Goal: Task Accomplishment & Management: Manage account settings

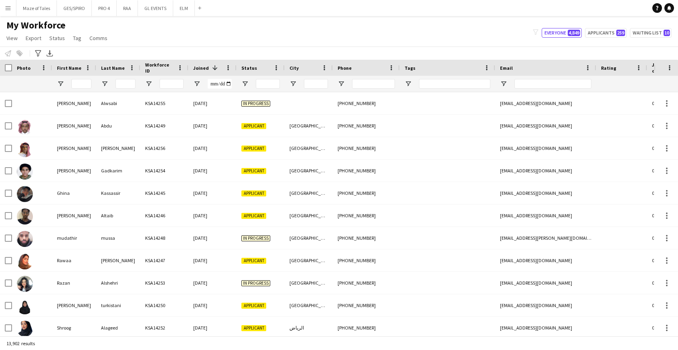
drag, startPoint x: 0, startPoint y: 0, endPoint x: 381, endPoint y: 29, distance: 382.2
click at [381, 29] on div "My Workforce View Views Default view Basic Export View TAGS Test New view Updat…" at bounding box center [339, 32] width 678 height 27
click at [184, 11] on button "ELM Close" at bounding box center [184, 8] width 22 height 16
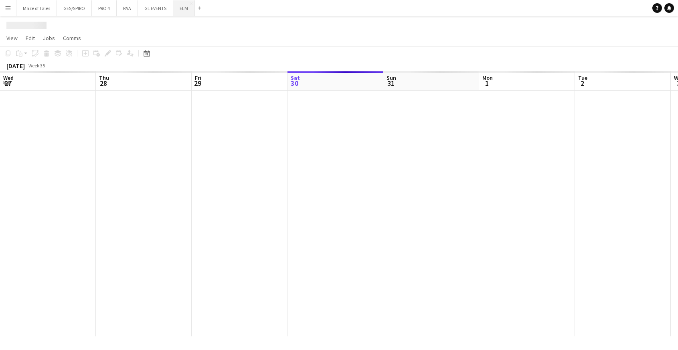
scroll to position [0, 192]
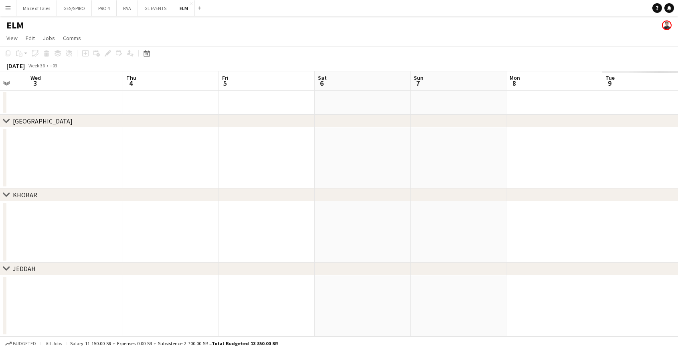
drag, startPoint x: 465, startPoint y: 172, endPoint x: 12, endPoint y: 136, distance: 453.5
click at [12, 136] on app-calendar-viewport "Sat 30 Sun 31 Mon 1 Tue 2 Wed 3 Thu 4 Fri 5 Sat 6 Sun 7 Mon 8 Tue 9 Wed 10 Thu …" at bounding box center [339, 203] width 678 height 265
drag, startPoint x: 396, startPoint y: 156, endPoint x: 182, endPoint y: 141, distance: 214.8
click at [178, 142] on app-calendar-viewport "Mon 1 Tue 2 Wed 3 Thu 4 Fri 5 Sat 6 Sun 7 Mon 8 Tue 9 Wed 10 Thu 11 Fri 12 Sat …" at bounding box center [339, 203] width 678 height 265
drag, startPoint x: 185, startPoint y: 124, endPoint x: 106, endPoint y: 118, distance: 78.4
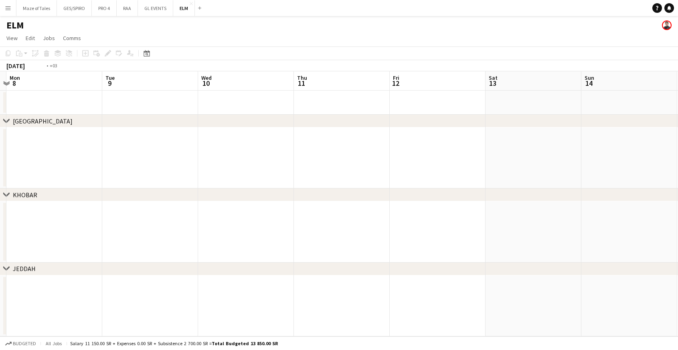
click at [105, 118] on div "chevron-right [GEOGRAPHIC_DATA] chevron-right KHOBAR chevron-right JEDDAH Thu 4…" at bounding box center [339, 203] width 678 height 265
drag, startPoint x: 260, startPoint y: 138, endPoint x: 215, endPoint y: 133, distance: 45.1
click at [215, 133] on app-calendar-viewport "Thu 11 Fri 12 Sat 13 Sun 14 Mon 15 Tue 16 Wed 17 Thu 18 Fri 19 Sat 20 Sun 21 Mo…" at bounding box center [339, 203] width 678 height 265
drag, startPoint x: 473, startPoint y: 159, endPoint x: 164, endPoint y: 143, distance: 309.3
click at [136, 143] on app-calendar-viewport "Thu 11 Fri 12 Sat 13 Sun 14 Mon 15 Tue 16 Wed 17 Thu 18 Fri 19 Sat 20 Sun 21 Mo…" at bounding box center [339, 203] width 678 height 265
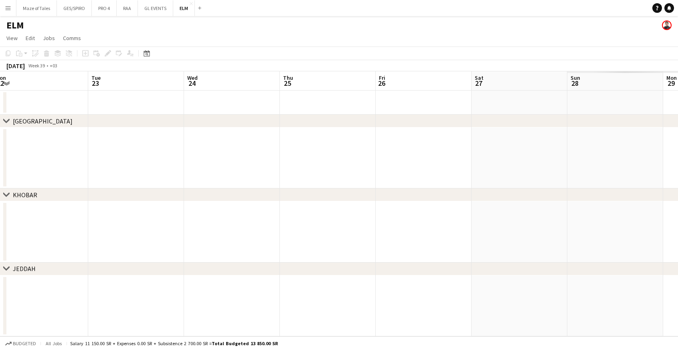
drag, startPoint x: 251, startPoint y: 135, endPoint x: 200, endPoint y: 130, distance: 51.7
click at [187, 129] on app-calendar-viewport "Fri 19 Sat 20 Sun 21 Mon 22 Tue 23 Wed 24 Thu 25 Fri 26 Sat 27 Sun 28 Mon 29 Tu…" at bounding box center [339, 203] width 678 height 265
drag, startPoint x: 284, startPoint y: 141, endPoint x: 206, endPoint y: 140, distance: 78.6
click at [156, 136] on app-calendar-viewport "Fri 19 Sat 20 Sun 21 Mon 22 Tue 23 Wed 24 Thu 25 Fri 26 Sat 27 Sun 28 Mon 29 Tu…" at bounding box center [339, 203] width 678 height 265
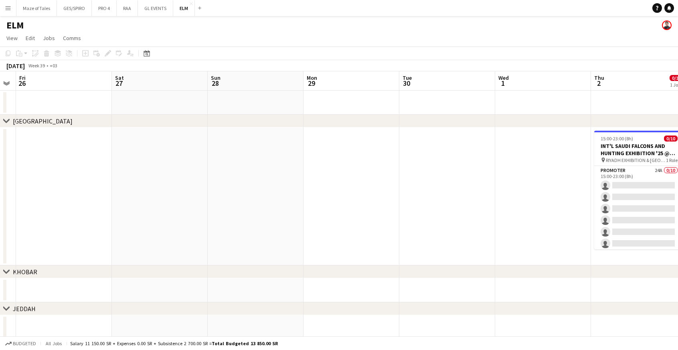
scroll to position [0, 247]
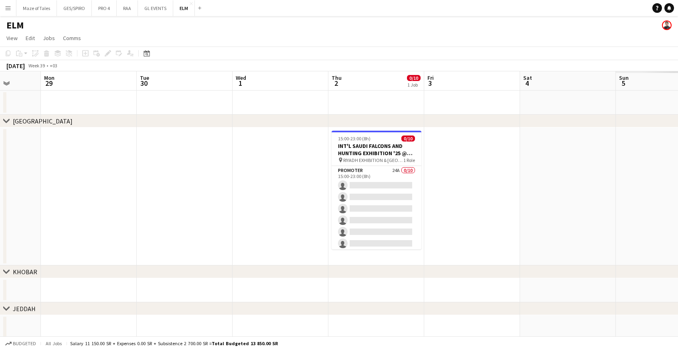
drag, startPoint x: 502, startPoint y: 155, endPoint x: 275, endPoint y: 143, distance: 227.4
click at [275, 143] on app-calendar-viewport "Fri 26 Sat 27 Sun 28 Mon 29 Tue 30 Wed 1 Thu 2 0/10 1 Job Fri 3 Sat 4 Sun 5 Mon…" at bounding box center [339, 205] width 678 height 268
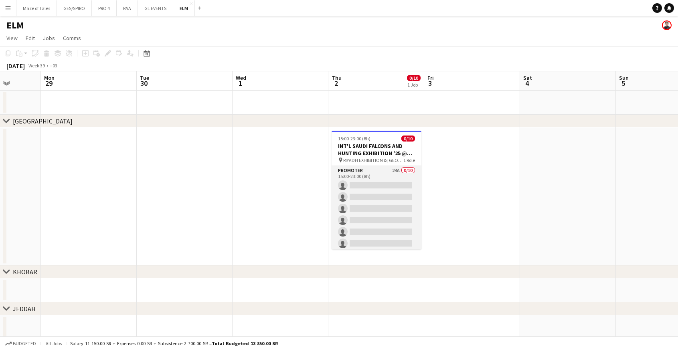
click at [399, 169] on app-card-role "Promoter 24A 0/10 15:00-23:00 (8h) single-neutral-actions single-neutral-action…" at bounding box center [377, 232] width 90 height 132
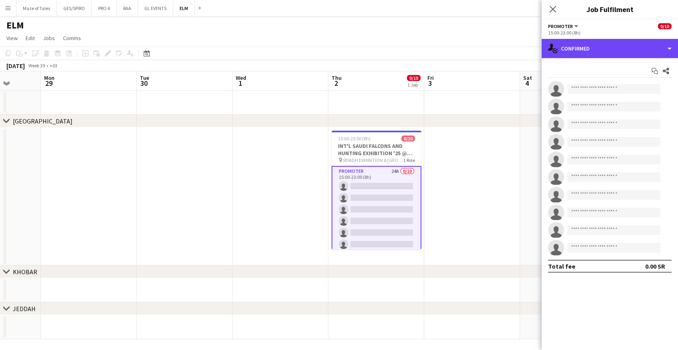
drag, startPoint x: 598, startPoint y: 53, endPoint x: 612, endPoint y: 83, distance: 33.4
click at [598, 53] on div "single-neutral-actions-check-2 Confirmed" at bounding box center [610, 48] width 136 height 19
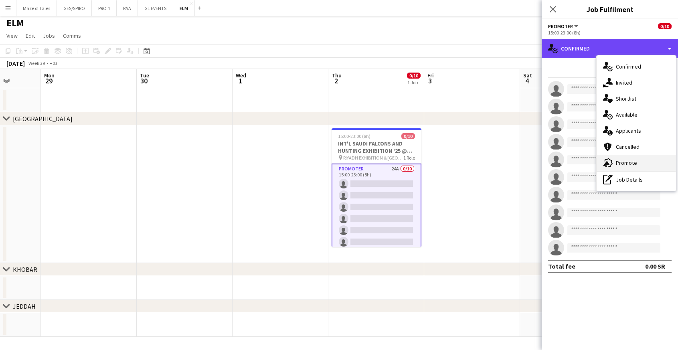
scroll to position [2, 0]
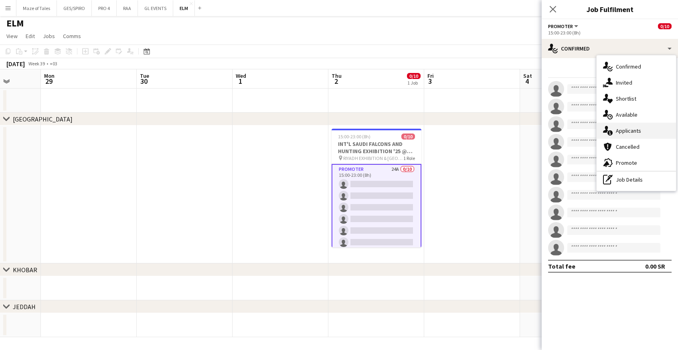
click at [633, 134] on div "single-neutral-actions-information Applicants" at bounding box center [636, 131] width 79 height 16
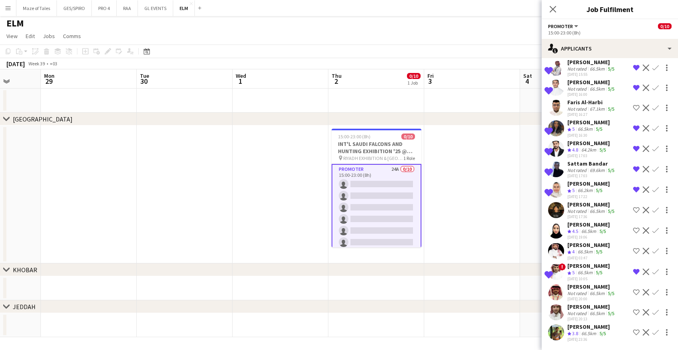
scroll to position [249, 0]
click at [595, 308] on div "[PERSON_NAME]" at bounding box center [592, 306] width 49 height 7
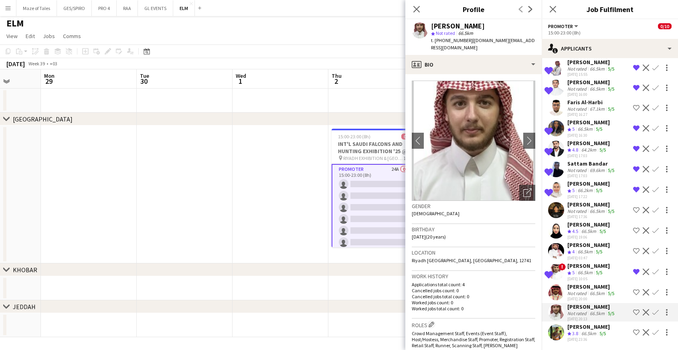
scroll to position [0, 0]
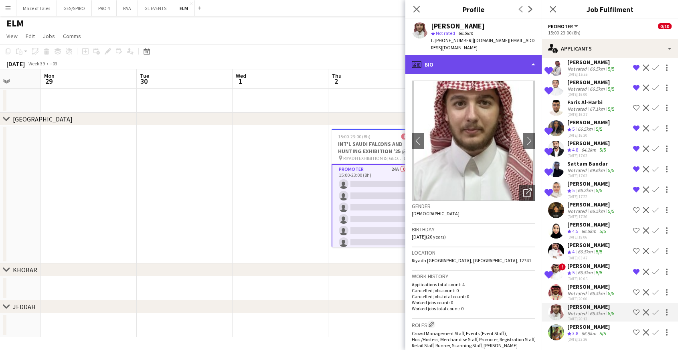
click at [473, 55] on div "profile Bio" at bounding box center [474, 64] width 136 height 19
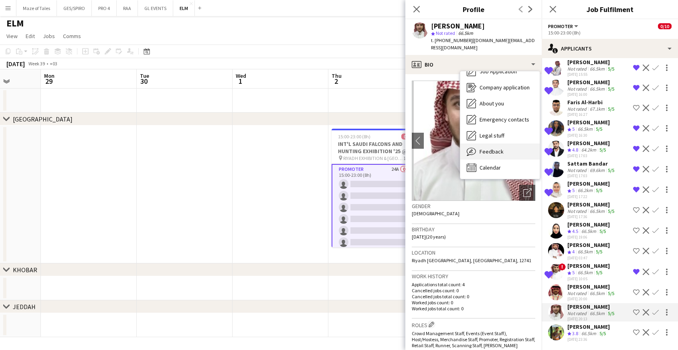
scroll to position [27, 0]
click at [503, 144] on div "Feedback Feedback" at bounding box center [500, 152] width 79 height 16
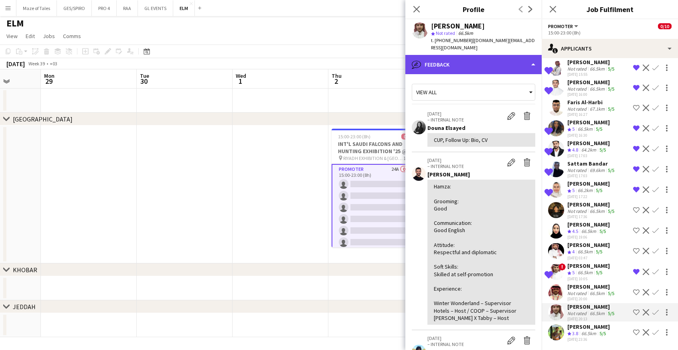
click at [507, 57] on div "bubble-pencil Feedback" at bounding box center [474, 64] width 136 height 19
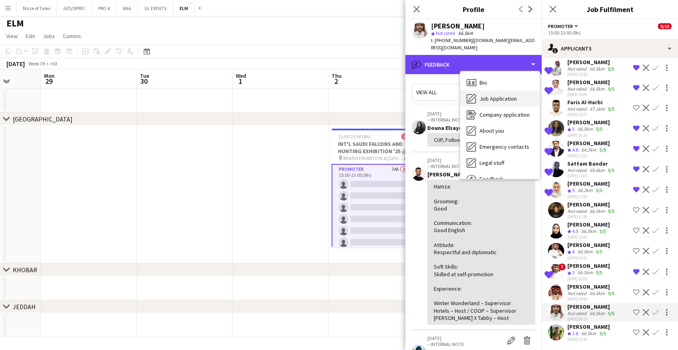
scroll to position [0, 0]
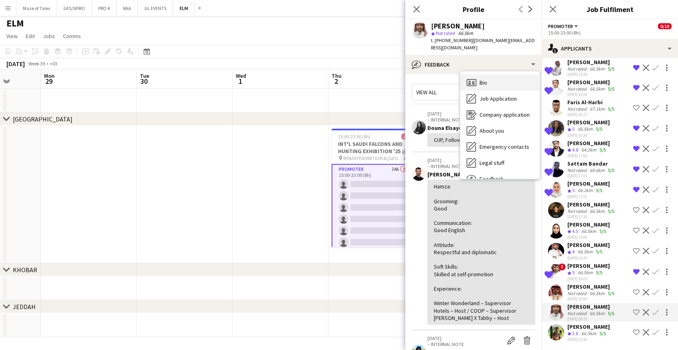
click at [505, 75] on div "Bio Bio" at bounding box center [500, 83] width 79 height 16
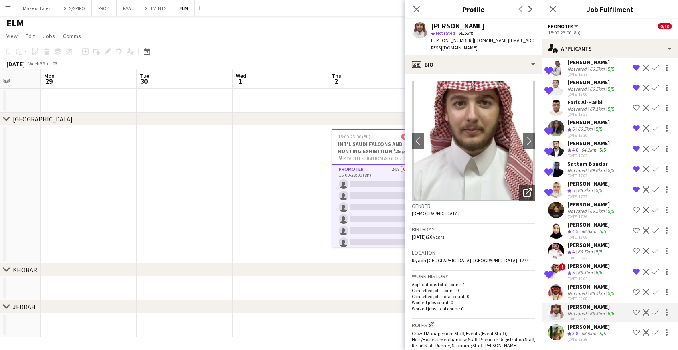
click at [531, 189] on icon "Open photos pop-in" at bounding box center [527, 193] width 8 height 8
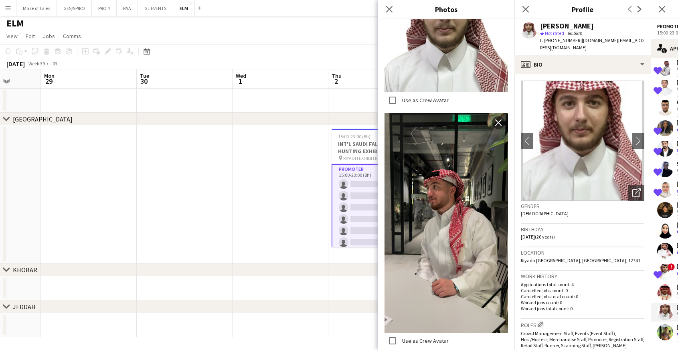
scroll to position [1848, 0]
click at [389, 9] on icon "Close pop-in" at bounding box center [389, 9] width 8 height 8
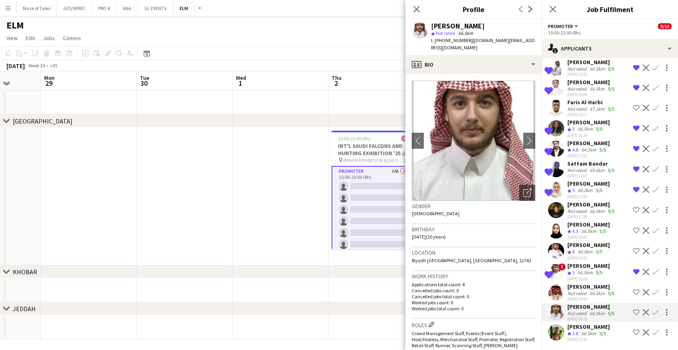
scroll to position [0, 0]
click at [603, 336] on app-skills-label "5/5" at bounding box center [603, 334] width 6 height 6
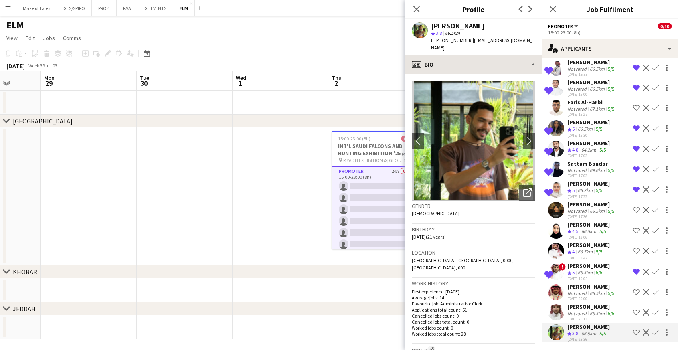
scroll to position [1, 0]
click at [586, 289] on div "[PERSON_NAME]" at bounding box center [592, 286] width 49 height 7
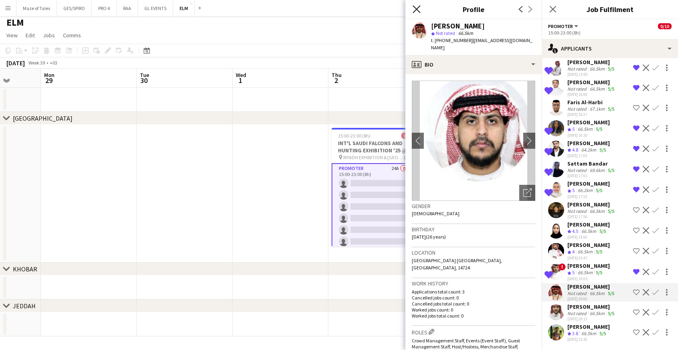
scroll to position [3, 0]
click at [417, 11] on icon "Close pop-in" at bounding box center [417, 9] width 8 height 8
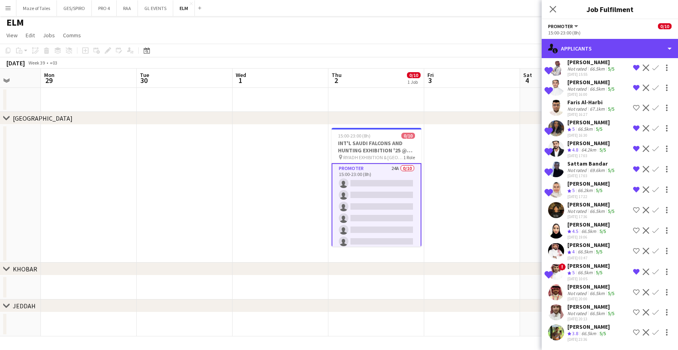
drag, startPoint x: 586, startPoint y: 45, endPoint x: 603, endPoint y: 61, distance: 23.9
click at [586, 45] on div "single-neutral-actions-information Applicants" at bounding box center [610, 48] width 136 height 19
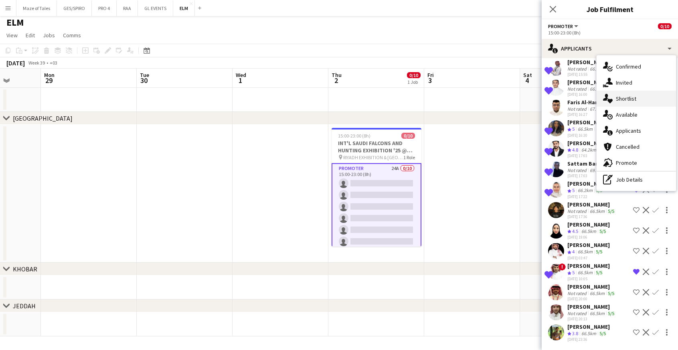
click at [636, 104] on div "single-neutral-actions-heart Shortlist" at bounding box center [636, 99] width 79 height 16
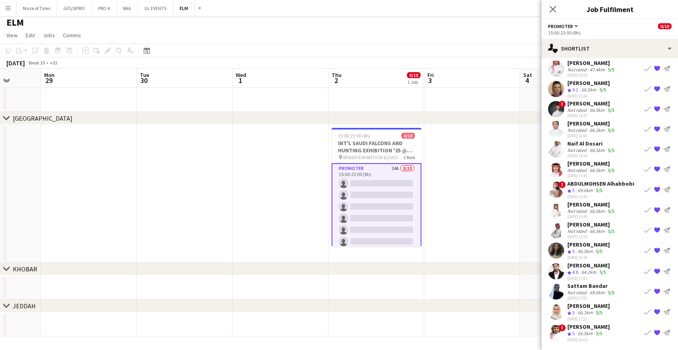
scroll to position [43, 0]
click at [555, 9] on icon "Close pop-in" at bounding box center [553, 9] width 8 height 8
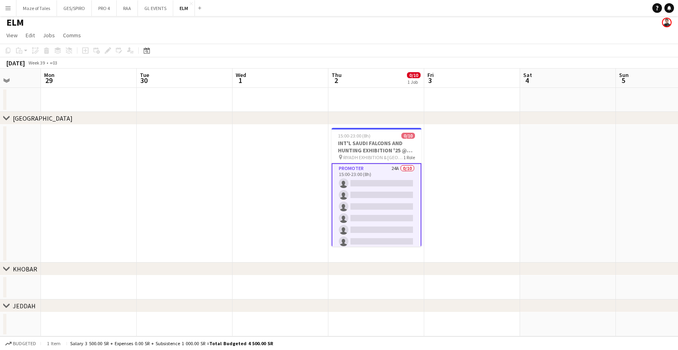
click at [410, 203] on app-card-role "Promoter 24A 0/10 15:00-23:00 (8h) single-neutral-actions single-neutral-action…" at bounding box center [377, 230] width 90 height 134
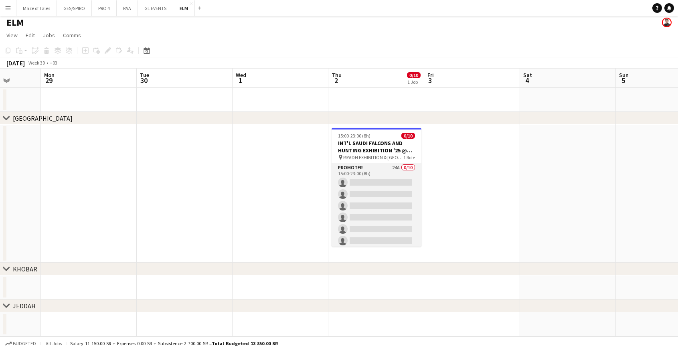
click at [381, 194] on app-card-role "Promoter 24A 0/10 15:00-23:00 (8h) single-neutral-actions single-neutral-action…" at bounding box center [377, 229] width 90 height 132
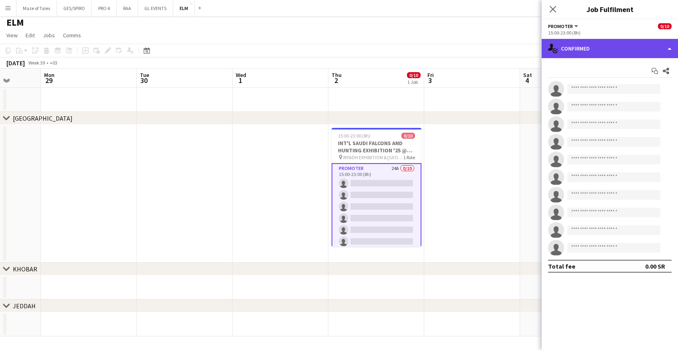
click at [628, 53] on div "single-neutral-actions-check-2 Confirmed" at bounding box center [610, 48] width 136 height 19
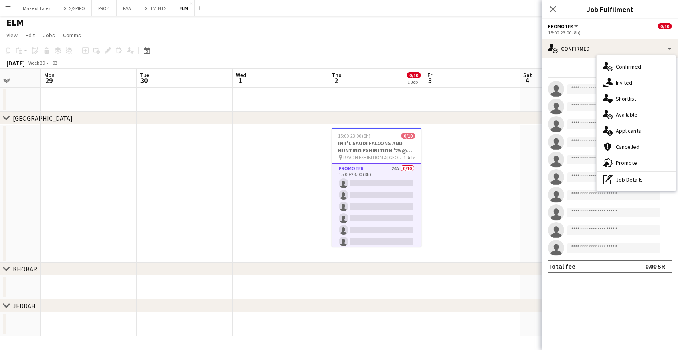
click at [628, 101] on div "single-neutral-actions-heart Shortlist" at bounding box center [636, 99] width 79 height 16
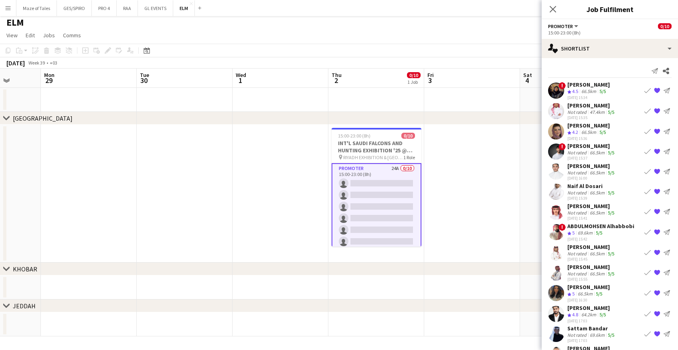
click at [587, 89] on div "66.5km" at bounding box center [589, 91] width 18 height 7
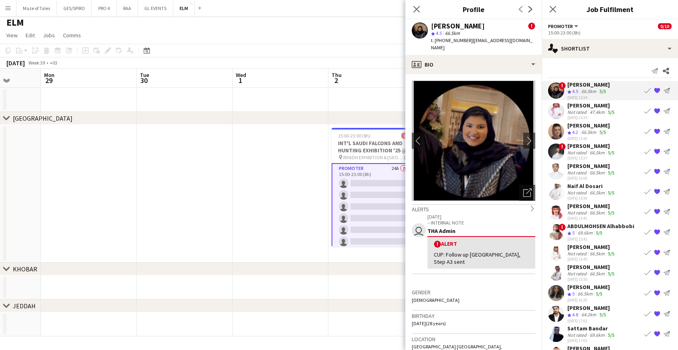
click at [580, 89] on div "Crew rating 4.5" at bounding box center [574, 91] width 12 height 7
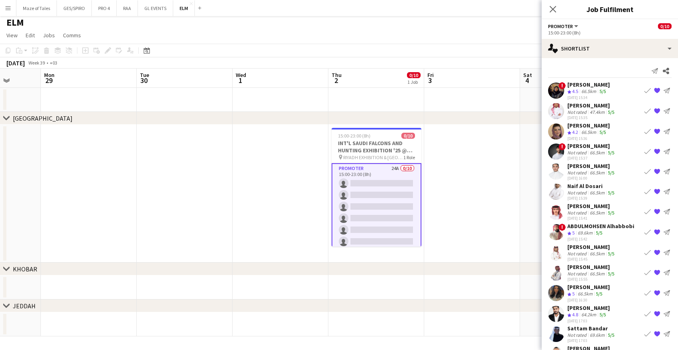
click at [578, 88] on div "[PERSON_NAME]" at bounding box center [589, 84] width 43 height 7
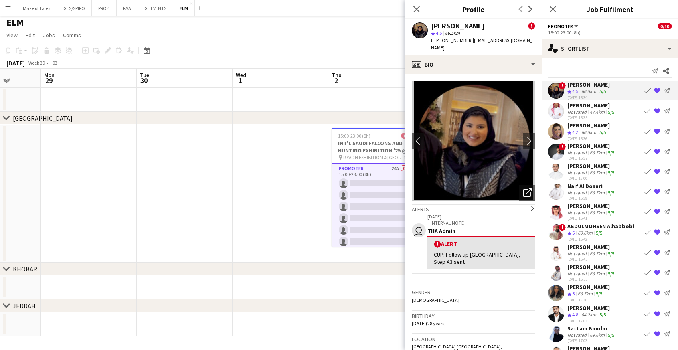
drag, startPoint x: 431, startPoint y: 25, endPoint x: 487, endPoint y: 30, distance: 56.4
click at [487, 29] on div "[PERSON_NAME] !" at bounding box center [483, 25] width 104 height 7
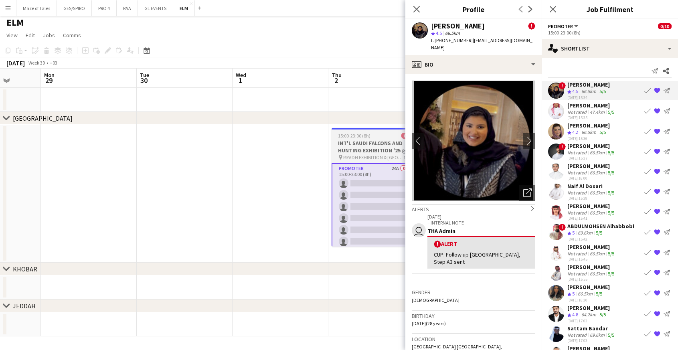
copy div "[PERSON_NAME]"
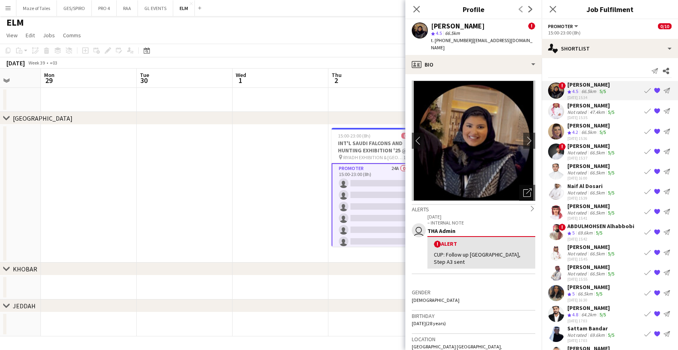
click at [634, 107] on div "[PERSON_NAME] Not rated 47.4km 5/5 [DATE] 15:35 Book crew {{ spriteTitle }} Sen…" at bounding box center [610, 111] width 136 height 18
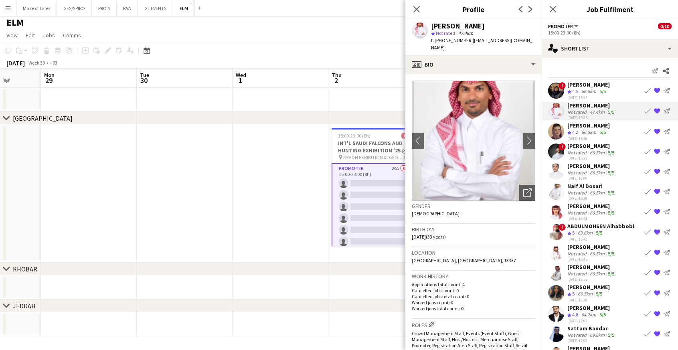
drag, startPoint x: 432, startPoint y: 26, endPoint x: 501, endPoint y: 26, distance: 69.4
click at [501, 26] on div "[PERSON_NAME]" at bounding box center [483, 25] width 104 height 7
copy div "[PERSON_NAME]"
click at [607, 139] on div "[DATE] 15:36" at bounding box center [589, 138] width 43 height 5
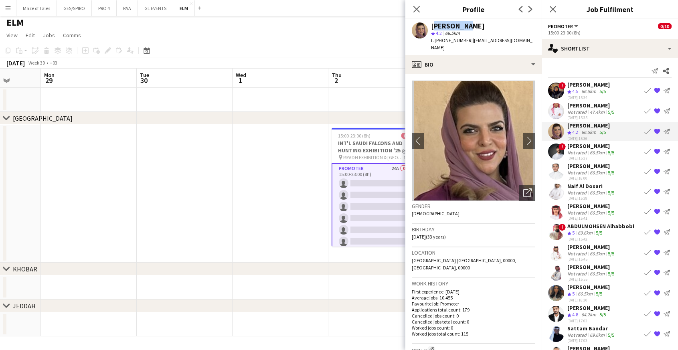
drag, startPoint x: 434, startPoint y: 25, endPoint x: 468, endPoint y: 23, distance: 34.5
click at [468, 23] on div "[PERSON_NAME]" at bounding box center [483, 25] width 104 height 7
copy div "[PERSON_NAME]"
click at [623, 148] on div "! [PERSON_NAME] Not rated 66.5km 5/5 [DATE] 15:37 Book crew {{ spriteTitle }} S…" at bounding box center [610, 151] width 136 height 18
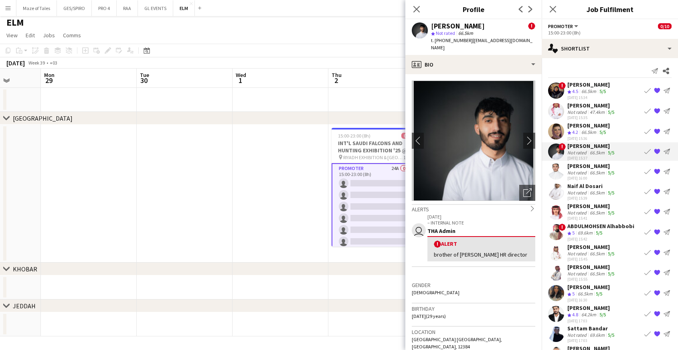
drag, startPoint x: 432, startPoint y: 25, endPoint x: 496, endPoint y: 28, distance: 64.2
click at [496, 28] on div "[PERSON_NAME] !" at bounding box center [483, 25] width 104 height 7
copy div "[PERSON_NAME]"
click at [619, 168] on div "[PERSON_NAME] Not rated 66.5km 5/5 [DATE] 16:00 Book crew {{ spriteTitle }} Sen…" at bounding box center [610, 171] width 136 height 18
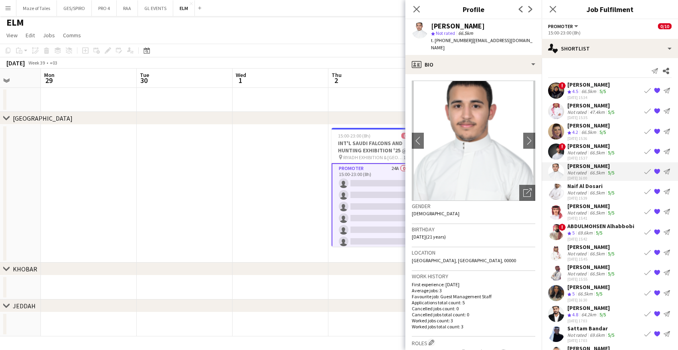
drag, startPoint x: 480, startPoint y: 28, endPoint x: 499, endPoint y: 27, distance: 18.5
click at [499, 27] on div "[PERSON_NAME]" at bounding box center [483, 25] width 104 height 7
copy div "[PERSON_NAME]"
click at [628, 189] on div "Naif Al Dosari Not rated 66.5km 5/5 [DATE] 15:39 Book crew {{ spriteTitle }} Se…" at bounding box center [610, 192] width 136 height 18
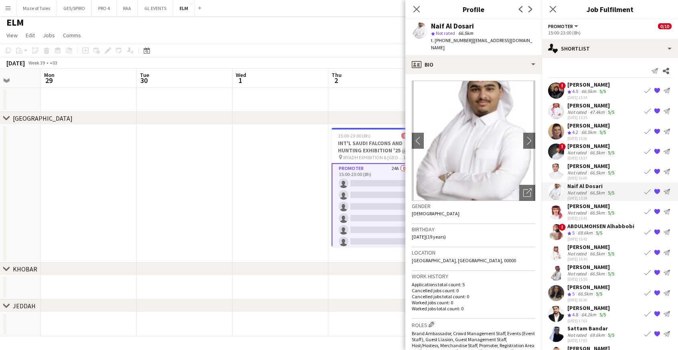
drag, startPoint x: 450, startPoint y: 26, endPoint x: 486, endPoint y: 24, distance: 36.6
click at [486, 24] on div "Naif Al Dosari" at bounding box center [483, 25] width 104 height 7
copy div "Naif Al Dosari"
click at [631, 210] on div "[PERSON_NAME] Not rated 66.5km 5/5 [DATE] 15:41 Book crew {{ spriteTitle }} Sen…" at bounding box center [610, 212] width 136 height 18
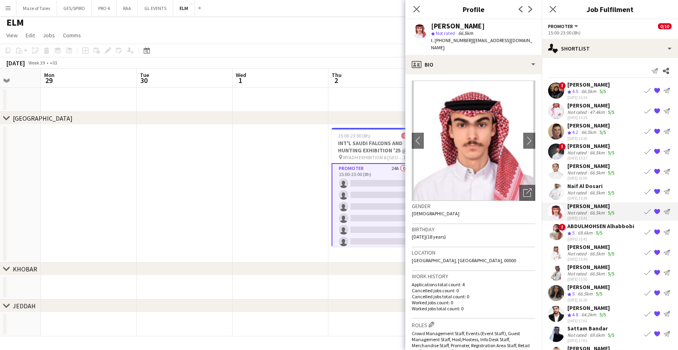
drag, startPoint x: 433, startPoint y: 26, endPoint x: 483, endPoint y: 28, distance: 50.6
click at [484, 27] on div "[PERSON_NAME]" at bounding box center [458, 25] width 54 height 7
click at [457, 24] on div "[PERSON_NAME]" at bounding box center [458, 25] width 54 height 7
drag, startPoint x: 432, startPoint y: 24, endPoint x: 491, endPoint y: 26, distance: 59.0
click at [491, 26] on div "[PERSON_NAME] star Not rated 66.5km t. [PHONE_NUMBER] | [EMAIL_ADDRESS][DOMAIN_…" at bounding box center [474, 37] width 136 height 36
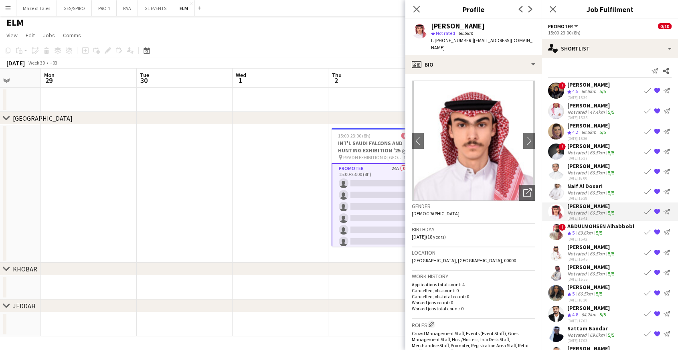
copy div "[PERSON_NAME]"
click at [631, 228] on div "ABDULMOHSEN Alhabbobi" at bounding box center [601, 226] width 67 height 7
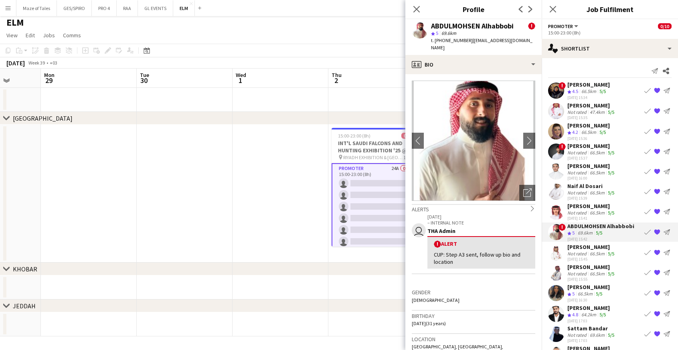
drag, startPoint x: 433, startPoint y: 26, endPoint x: 515, endPoint y: 27, distance: 81.4
click at [514, 27] on div "ABDULMOHSEN Alhabbobi" at bounding box center [472, 25] width 83 height 7
copy div "ABDULMOHSEN Alhabbobi"
click at [603, 245] on div "[PERSON_NAME]" at bounding box center [592, 246] width 49 height 7
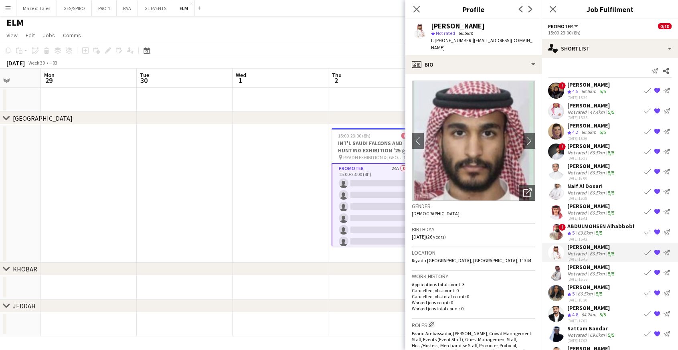
drag, startPoint x: 433, startPoint y: 24, endPoint x: 502, endPoint y: 29, distance: 69.6
click at [504, 28] on div "[PERSON_NAME]" at bounding box center [483, 25] width 104 height 7
copy div "[PERSON_NAME]"
click at [634, 270] on div "[PERSON_NAME] Not rated 66.5km 5/5 [DATE] 15:55 Book crew {{ spriteTitle }} Sen…" at bounding box center [610, 273] width 136 height 18
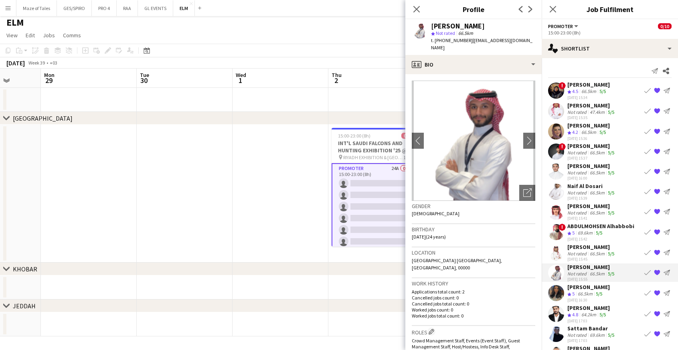
drag, startPoint x: 433, startPoint y: 24, endPoint x: 511, endPoint y: 27, distance: 78.7
click at [511, 27] on div "[PERSON_NAME]" at bounding box center [483, 25] width 104 height 7
copy div "[PERSON_NAME]"
click at [628, 292] on div "Shouq Tariq Crew rating 5 66.5km 5/5 [DATE] 16:30 Book crew {{ spriteTitle }} S…" at bounding box center [610, 293] width 136 height 19
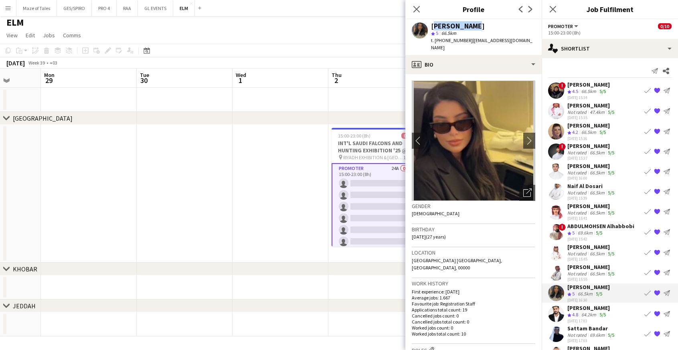
drag, startPoint x: 431, startPoint y: 27, endPoint x: 484, endPoint y: 28, distance: 53.0
click at [484, 28] on div "[PERSON_NAME]" at bounding box center [483, 25] width 104 height 7
click at [629, 307] on div "[PERSON_NAME] Crew rating 4.8 64.2km 5/5 [DATE] 17:03 Book crew {{ spriteTitle …" at bounding box center [610, 313] width 136 height 19
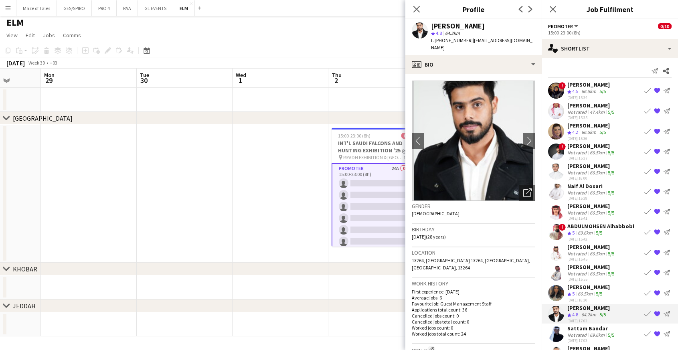
drag, startPoint x: 433, startPoint y: 24, endPoint x: 492, endPoint y: 35, distance: 59.6
click at [491, 26] on div "[PERSON_NAME]" at bounding box center [483, 25] width 104 height 7
click at [630, 332] on div "Sattam Bandar Not rated 69.6km 5/5 [DATE] 17:03 Book crew {{ spriteTitle }} Sen…" at bounding box center [610, 334] width 136 height 18
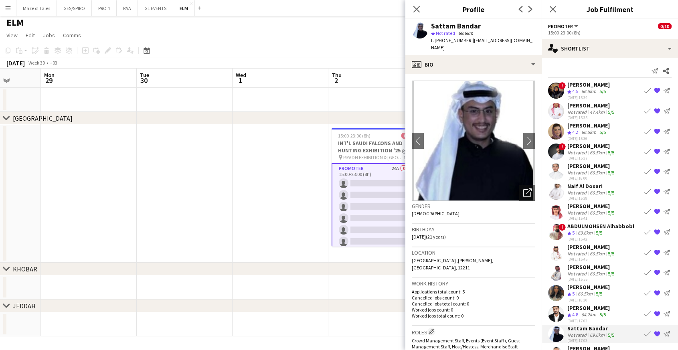
drag, startPoint x: 434, startPoint y: 26, endPoint x: 497, endPoint y: 30, distance: 63.5
click at [497, 28] on div "Sattam Bandar star Not rated 69.6km t. [PHONE_NUMBER] | [EMAIL_ADDRESS][DOMAIN_…" at bounding box center [474, 37] width 136 height 36
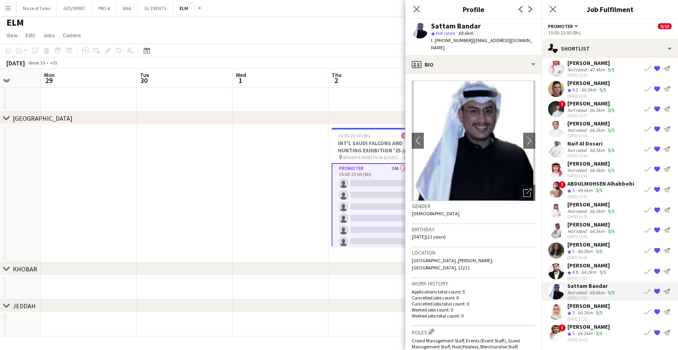
click at [596, 310] on div "[PERSON_NAME] Crew rating 5 66.2km 5/5 [DATE] 17:22" at bounding box center [589, 311] width 43 height 19
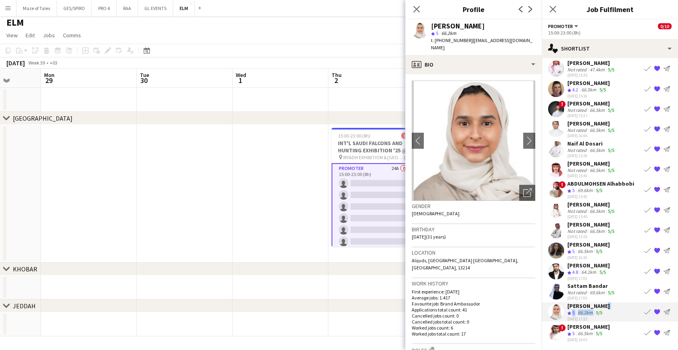
drag, startPoint x: 444, startPoint y: 27, endPoint x: 483, endPoint y: 44, distance: 42.6
click at [491, 26] on div "[PERSON_NAME]" at bounding box center [483, 25] width 104 height 7
click at [635, 332] on div "! Hamed Al Ghamdi Crew rating 5 66.5km 5/5 [DATE] 10:05 Book crew {{ spriteTitl…" at bounding box center [610, 332] width 136 height 19
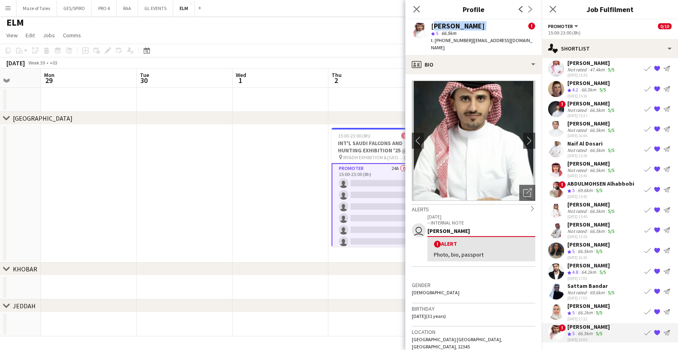
drag, startPoint x: 432, startPoint y: 22, endPoint x: 515, endPoint y: 23, distance: 83.8
click at [515, 23] on div "[PERSON_NAME] !" at bounding box center [483, 25] width 104 height 7
click at [422, 11] on app-icon "Close pop-in" at bounding box center [417, 10] width 12 height 12
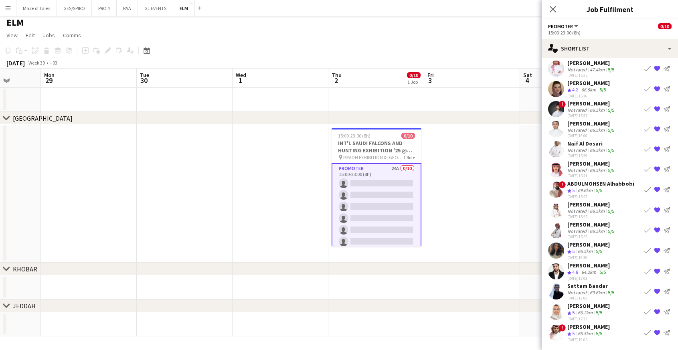
click at [345, 33] on app-page-menu "View Day view expanded Day view collapsed Month view Date picker Jump to [DATE]…" at bounding box center [339, 35] width 678 height 15
